Goal: Task Accomplishment & Management: Complete application form

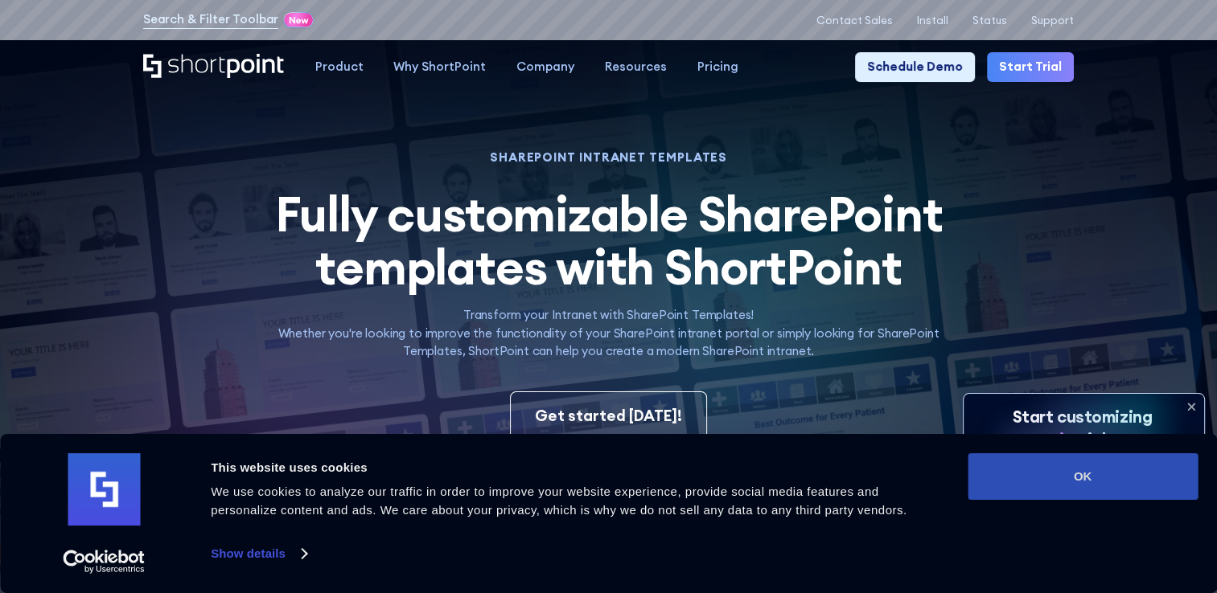
click at [1116, 478] on button "OK" at bounding box center [1082, 477] width 230 height 47
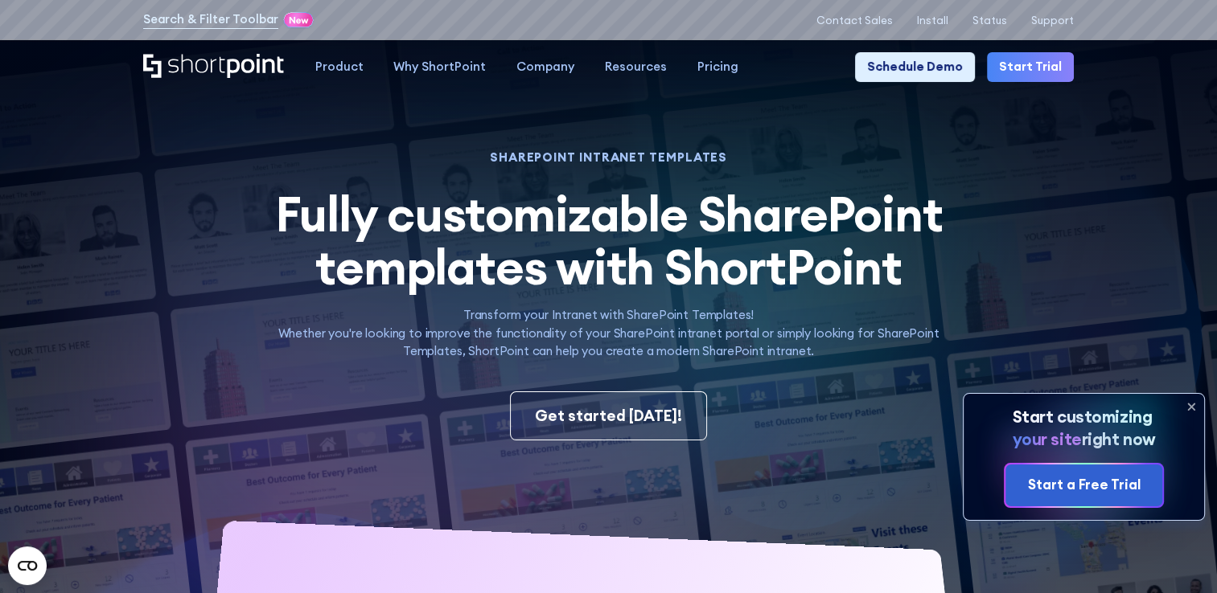
click at [1191, 407] on icon at bounding box center [1191, 407] width 6 height 6
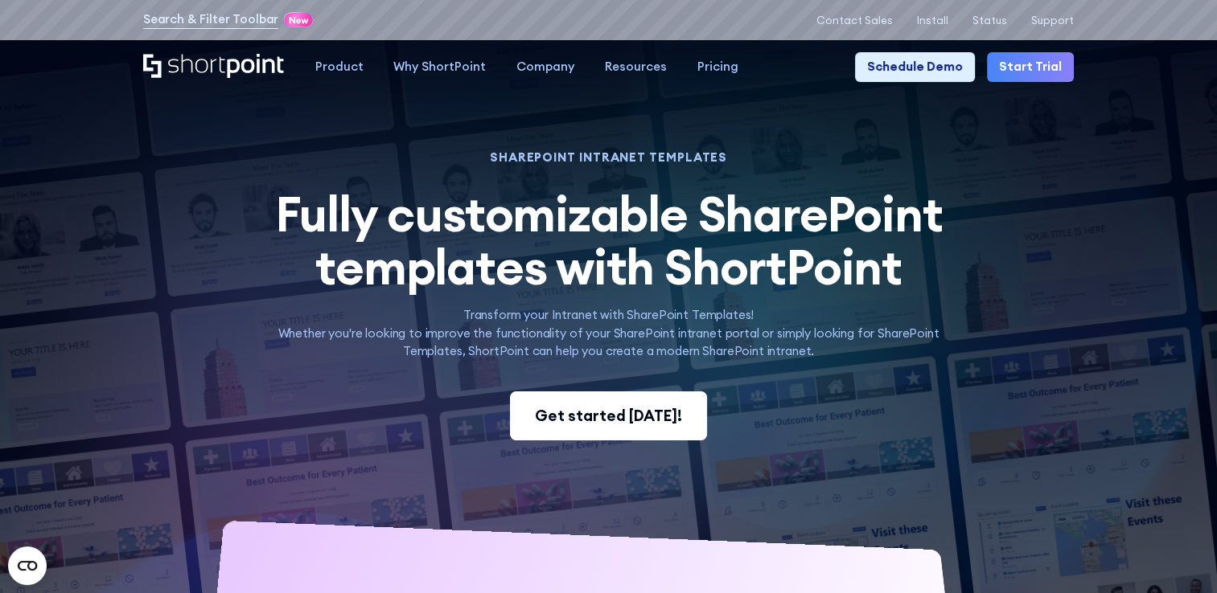
click at [643, 425] on div "Get started today!" at bounding box center [608, 415] width 147 height 23
